Goal: Task Accomplishment & Management: Manage account settings

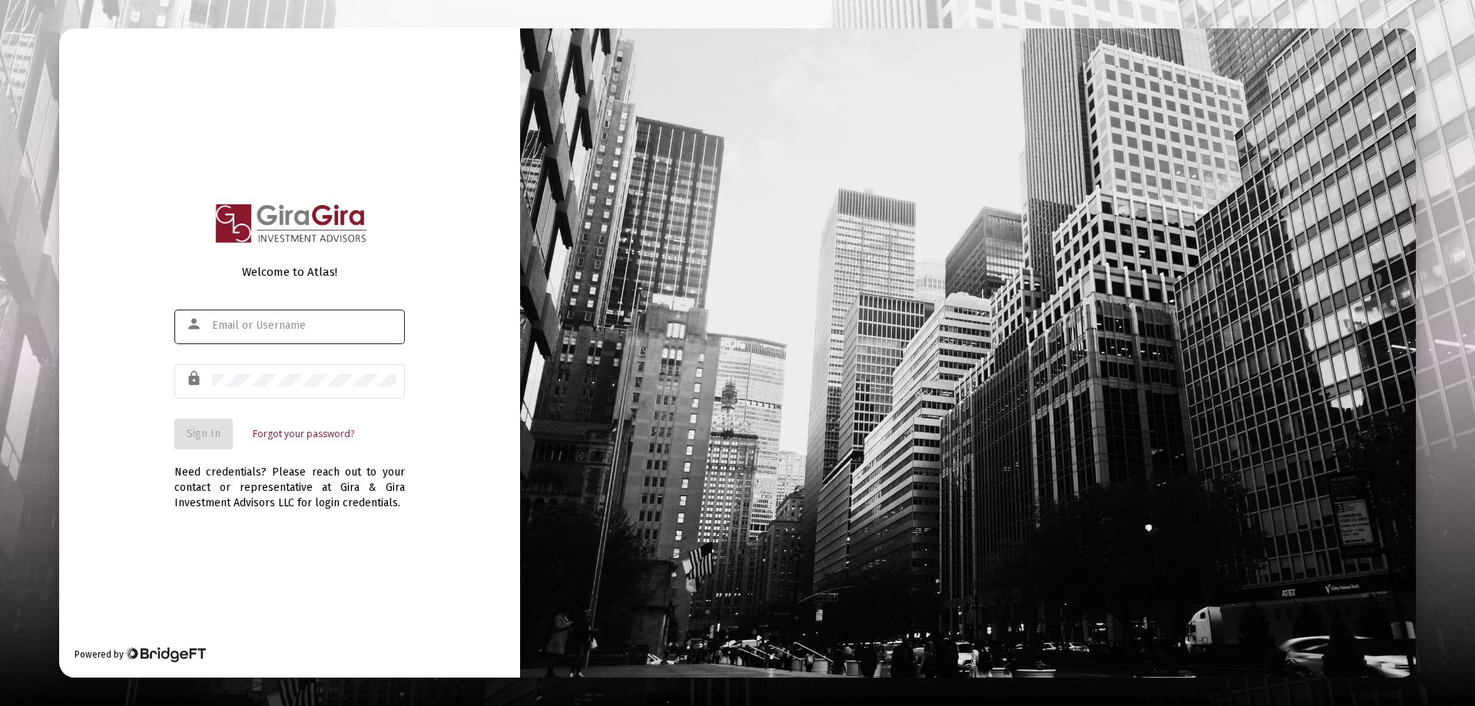
drag, startPoint x: 285, startPoint y: 300, endPoint x: 274, endPoint y: 317, distance: 19.4
click at [274, 317] on div "Welcome to Atlas! person lock Sign In Forgot your password?" at bounding box center [289, 351] width 230 height 197
click at [273, 320] on input "text" at bounding box center [304, 326] width 184 height 12
type input "[PERSON_NAME][EMAIL_ADDRESS][DOMAIN_NAME]"
click at [210, 429] on span "Sign In" at bounding box center [204, 433] width 34 height 13
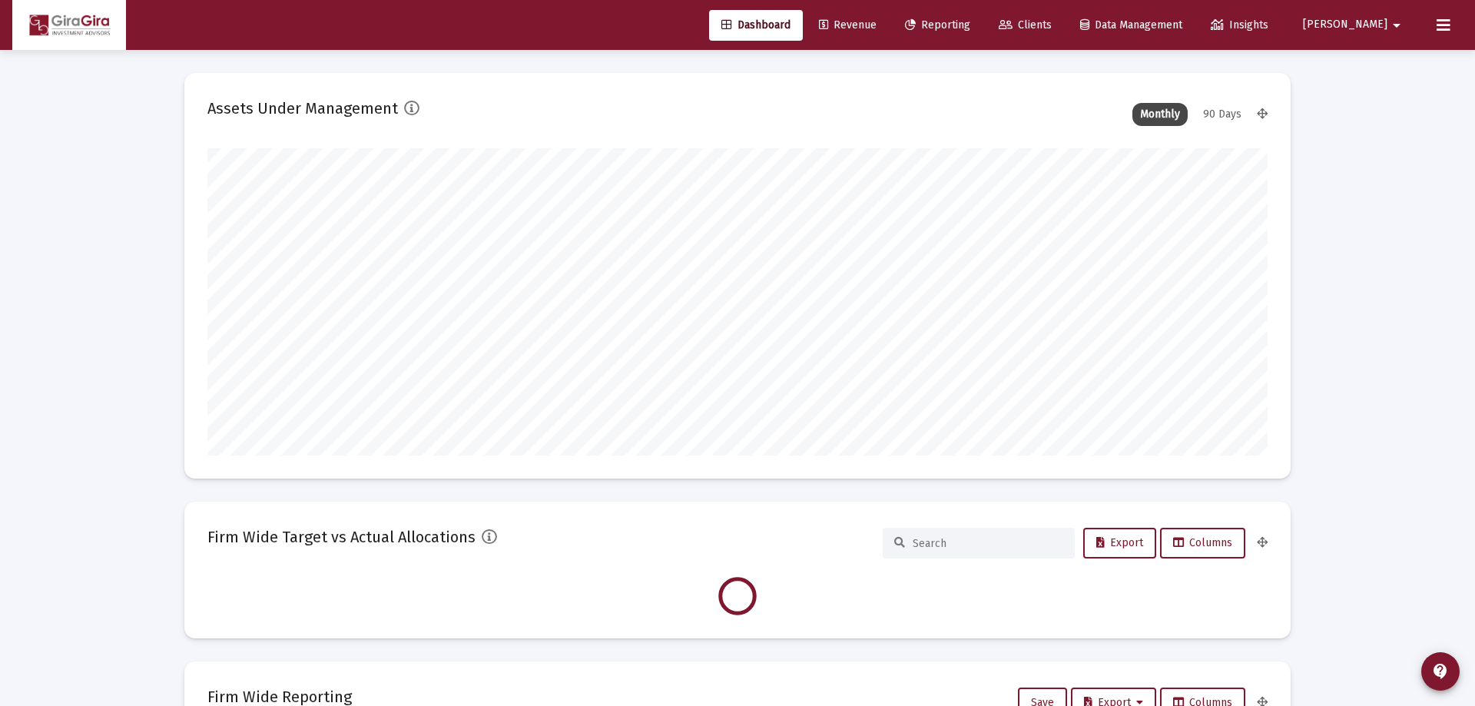
type input "[DATE]"
